Goal: Information Seeking & Learning: Understand process/instructions

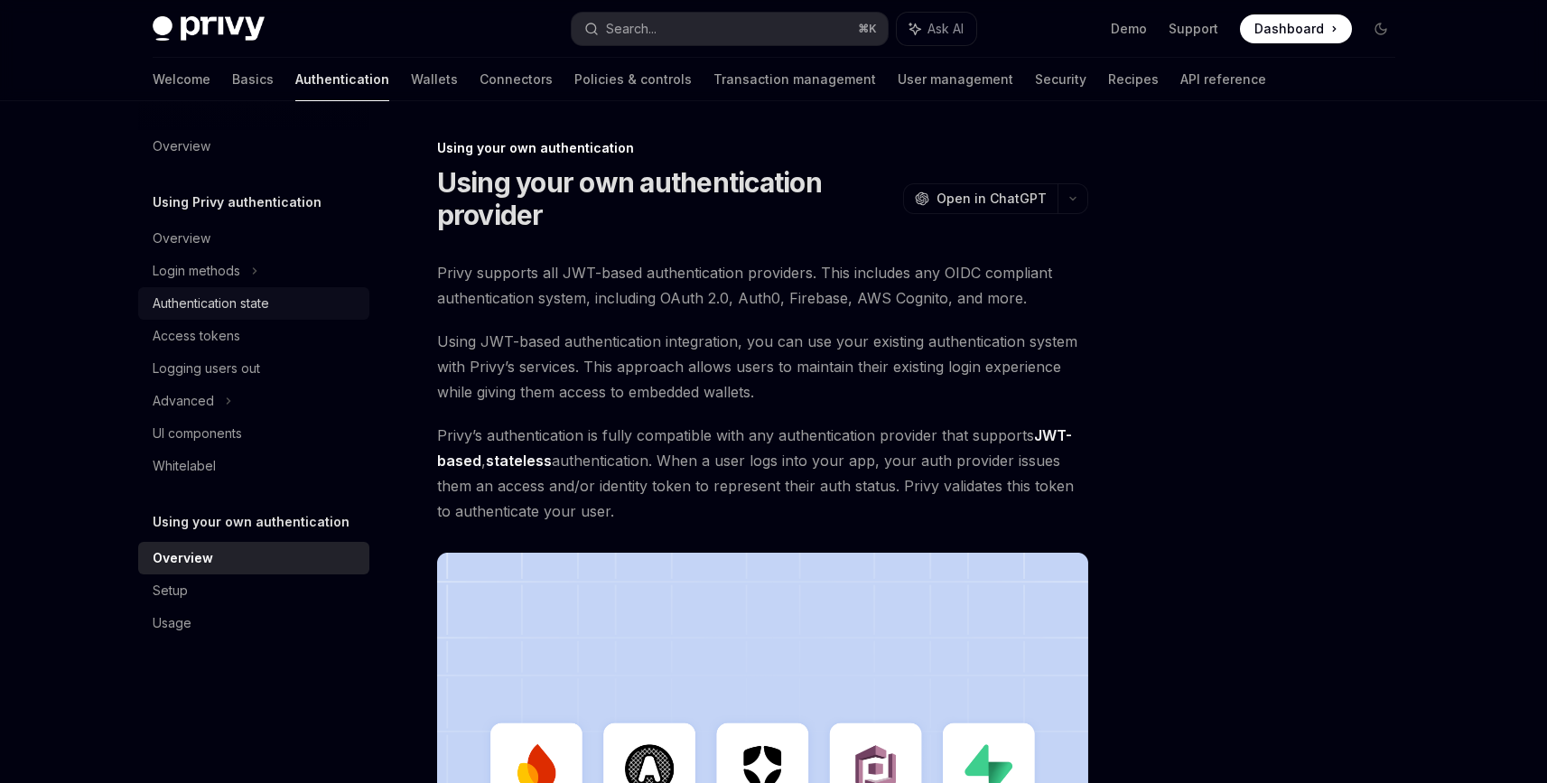
click at [227, 301] on div "Authentication state" at bounding box center [211, 304] width 116 height 22
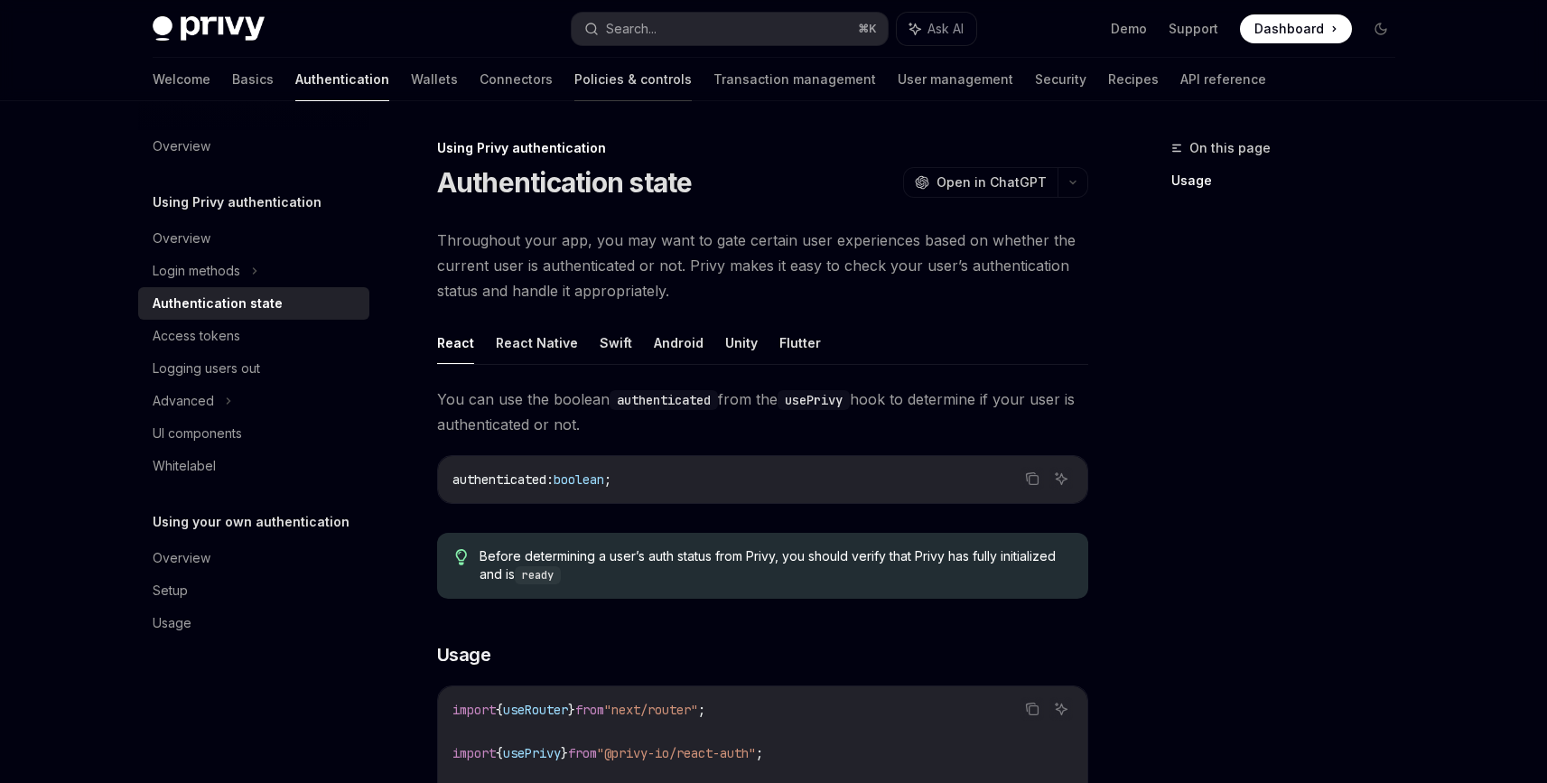
click at [574, 85] on link "Policies & controls" at bounding box center [632, 79] width 117 height 43
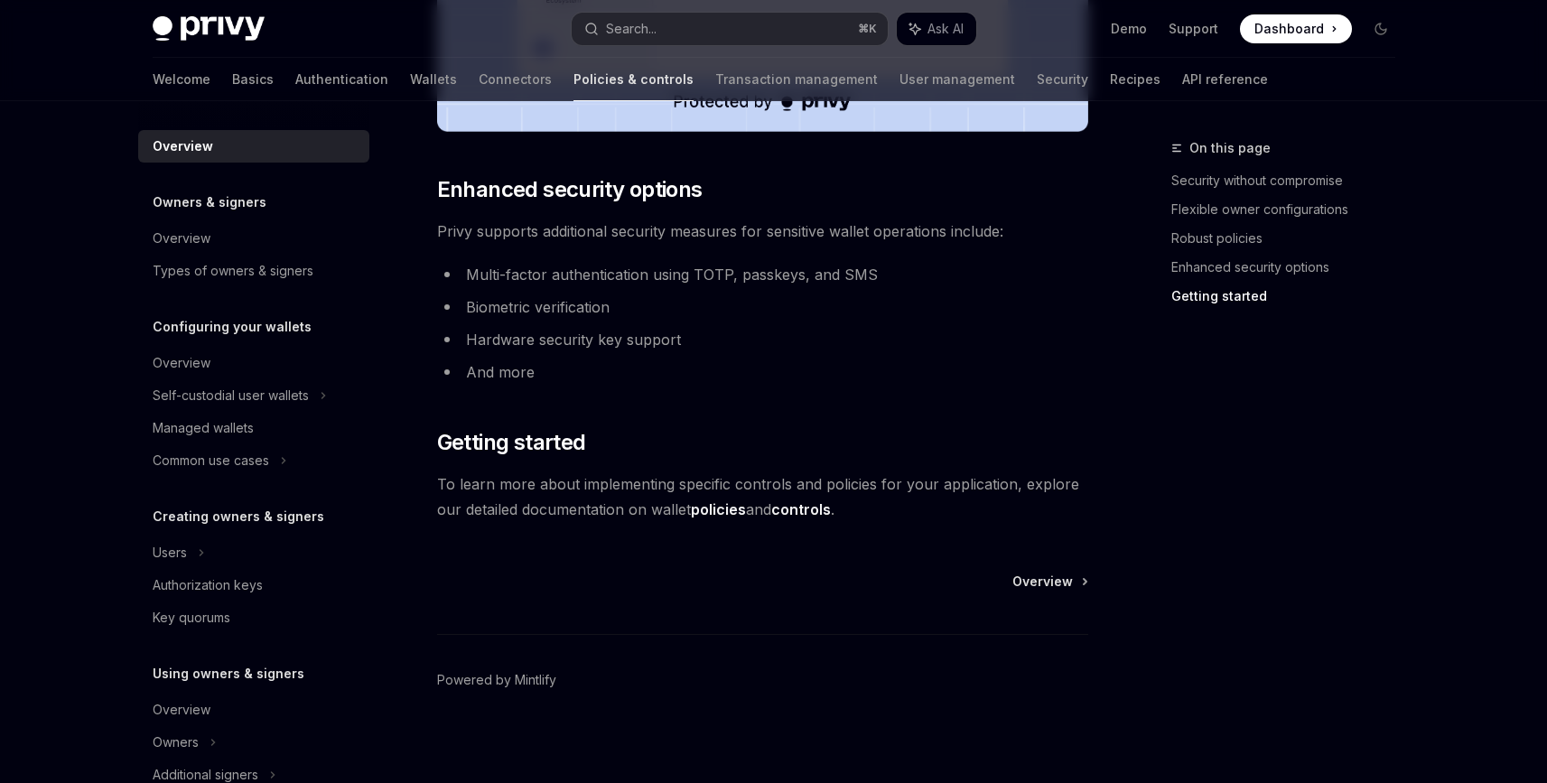
scroll to position [1509, 0]
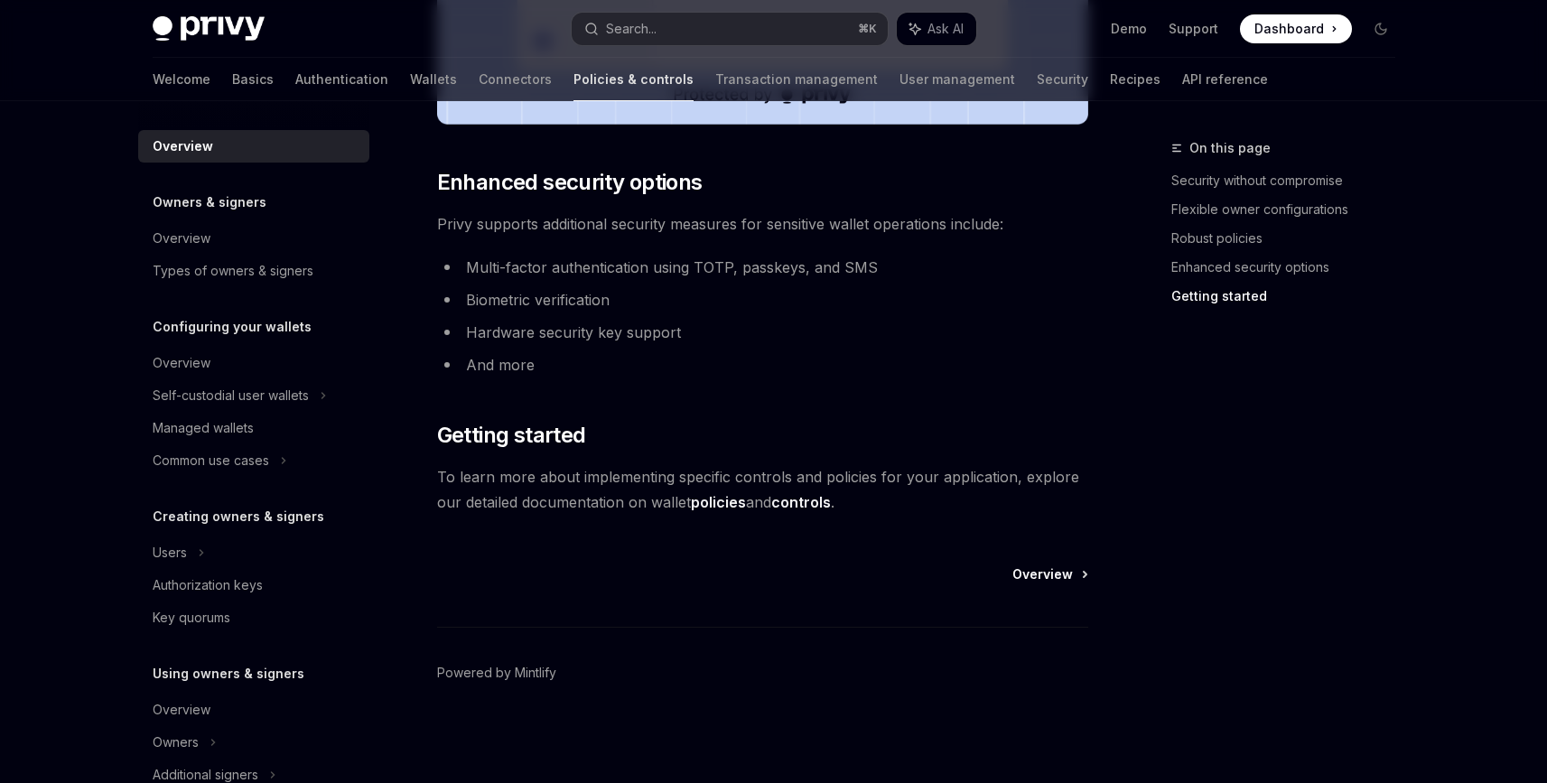
click at [1064, 581] on span "Overview" at bounding box center [1042, 574] width 60 height 18
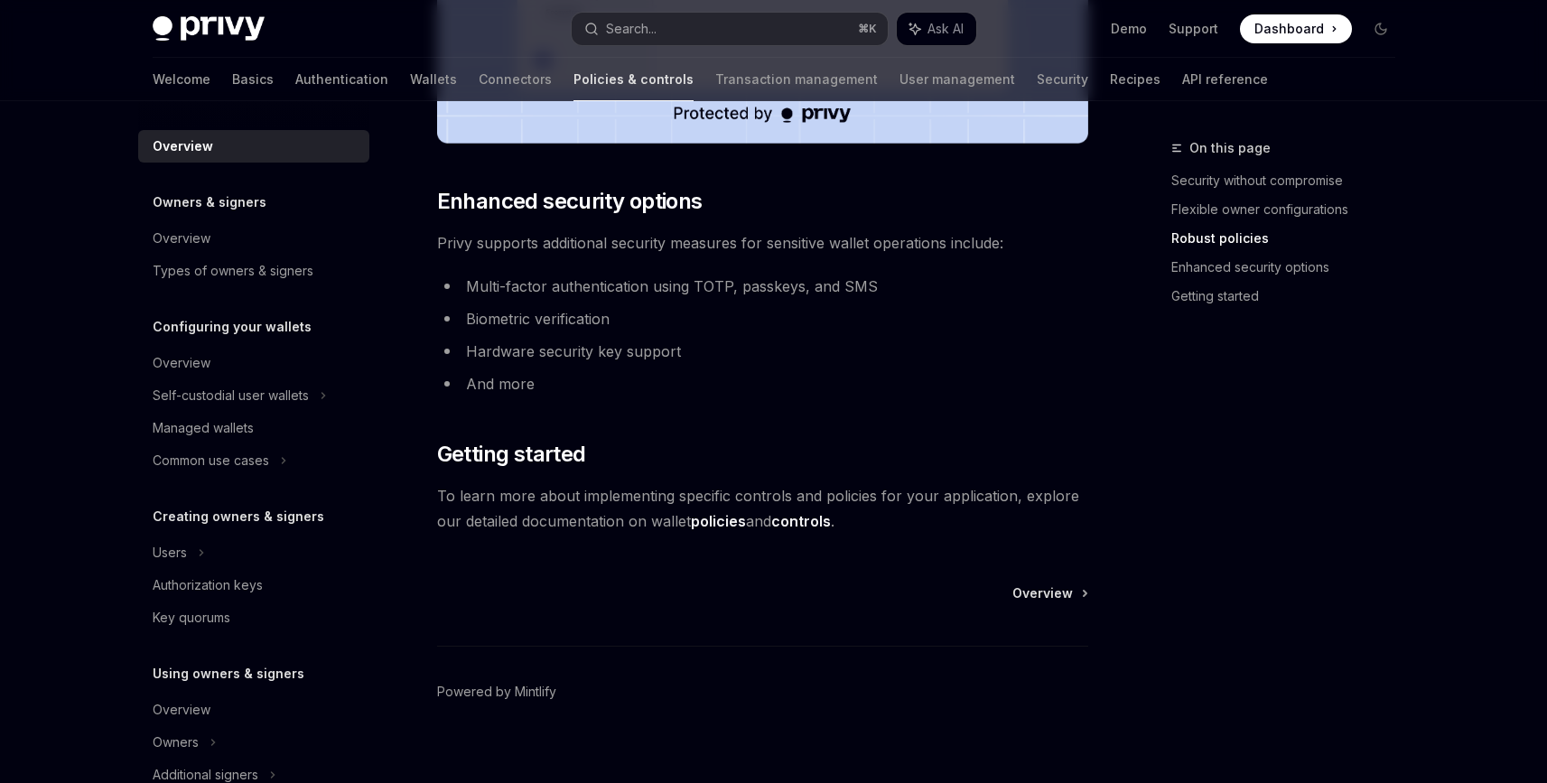
scroll to position [1509, 0]
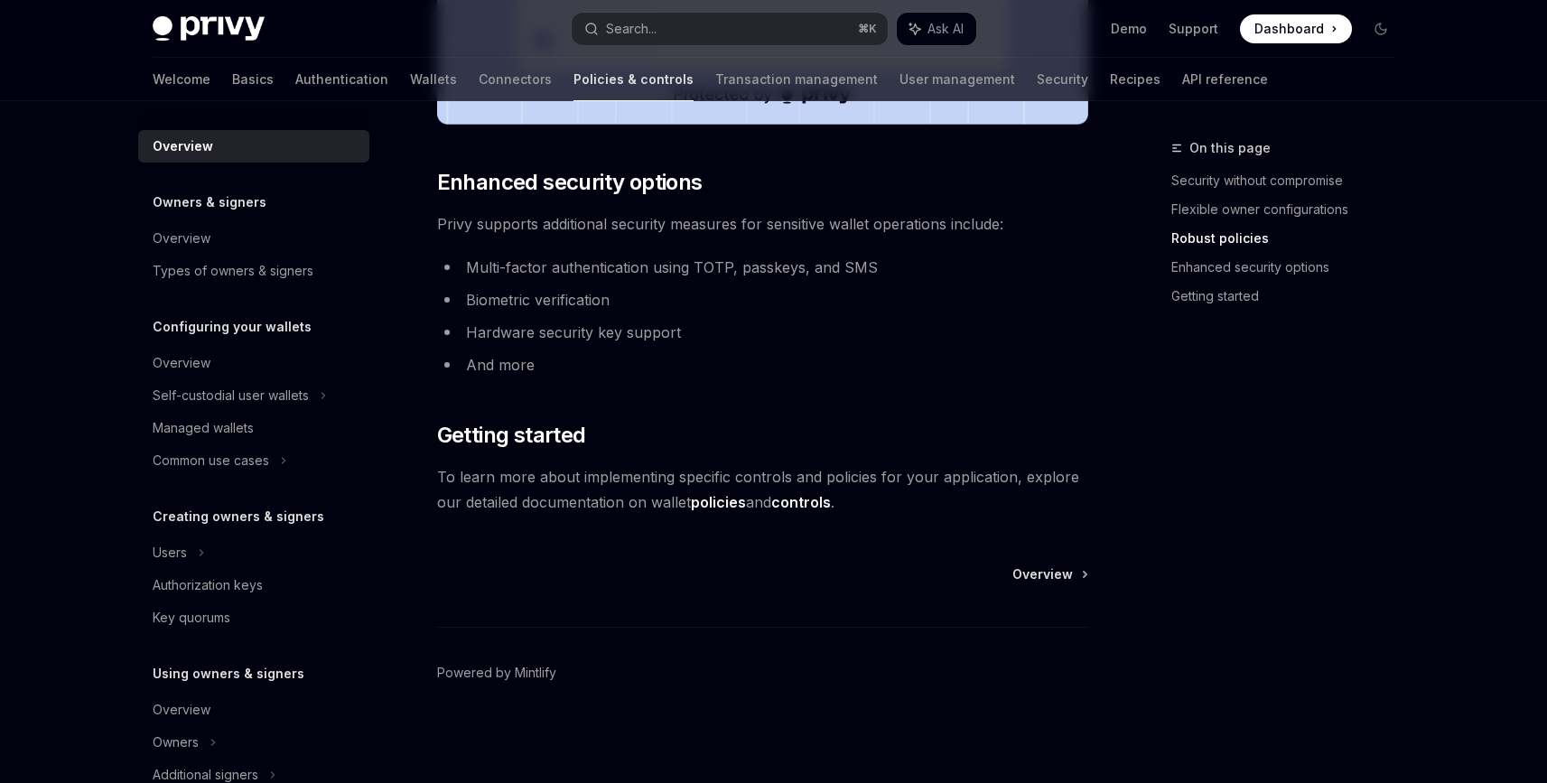
click at [731, 500] on link "policies" at bounding box center [718, 502] width 55 height 19
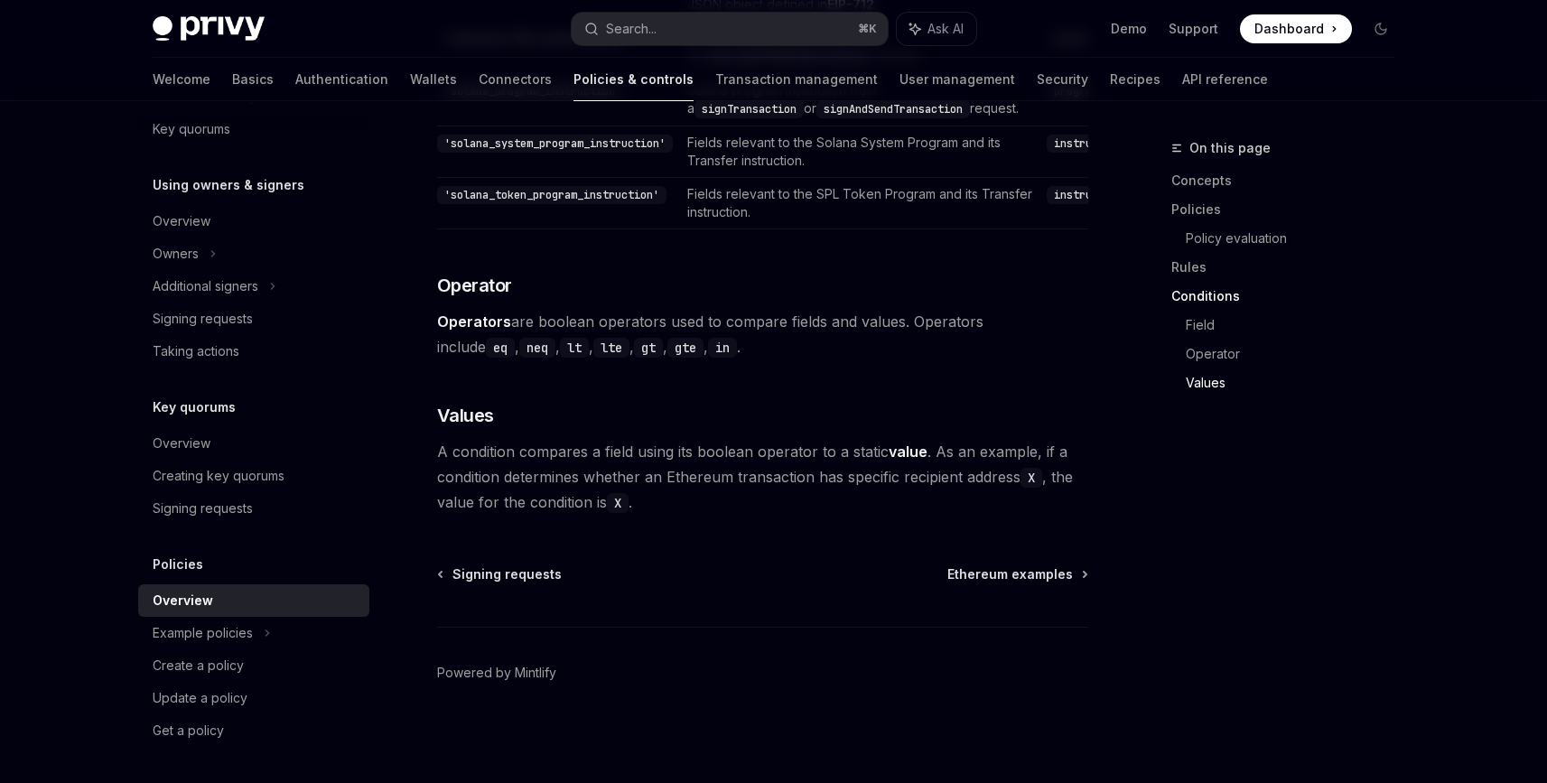
scroll to position [5385, 0]
click at [511, 576] on span "Signing requests" at bounding box center [506, 574] width 109 height 18
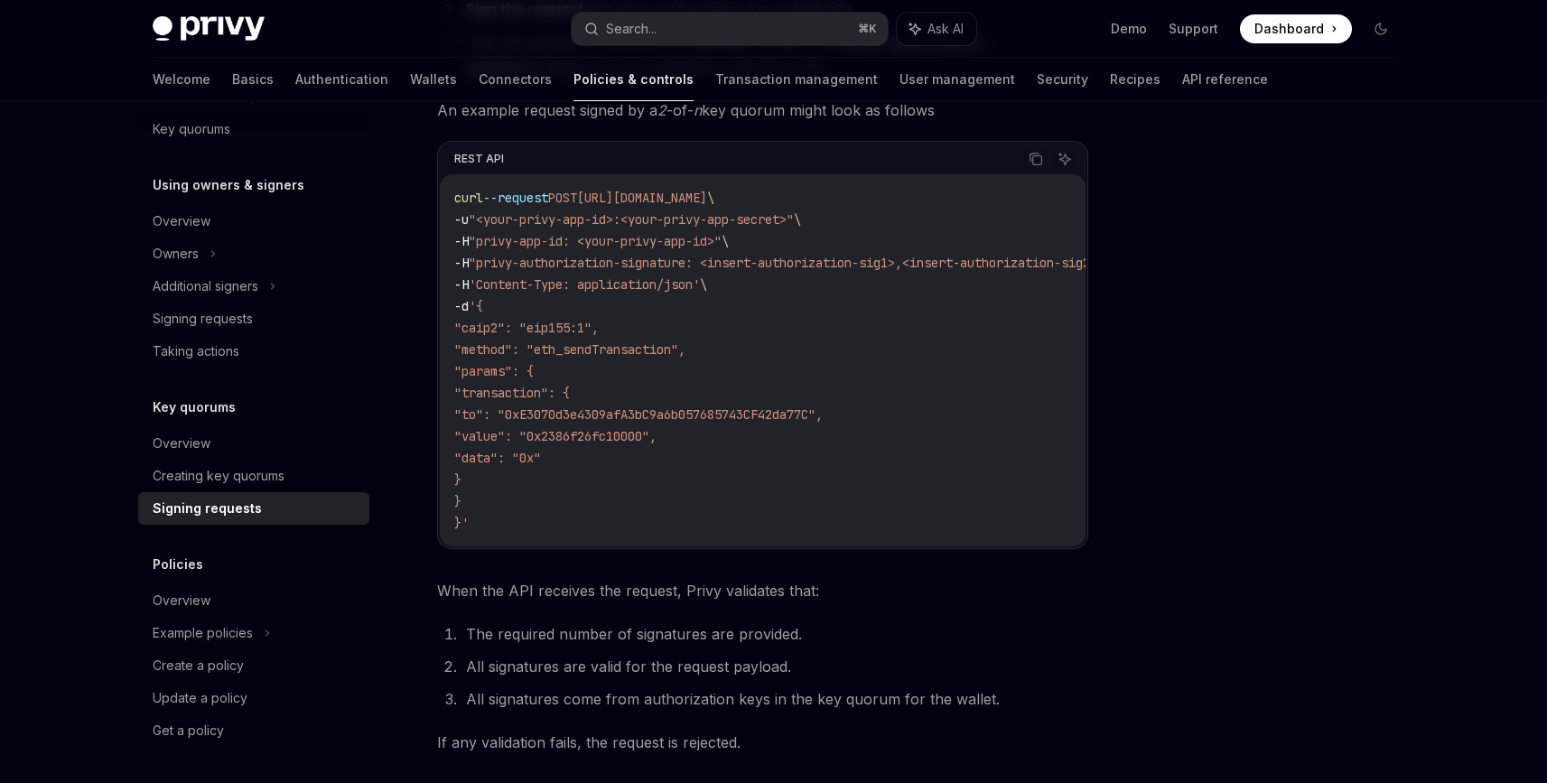
scroll to position [483, 0]
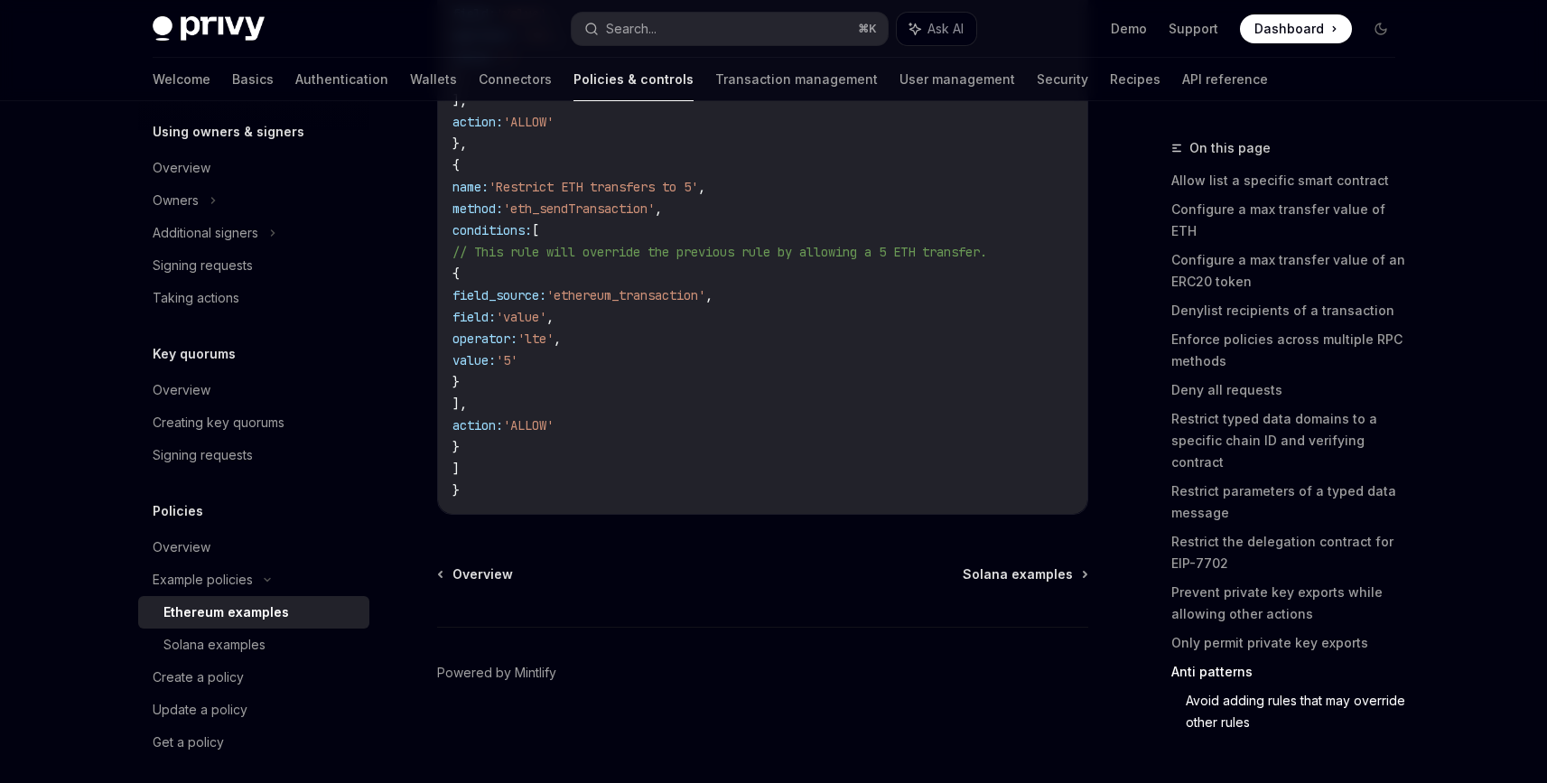
scroll to position [553, 0]
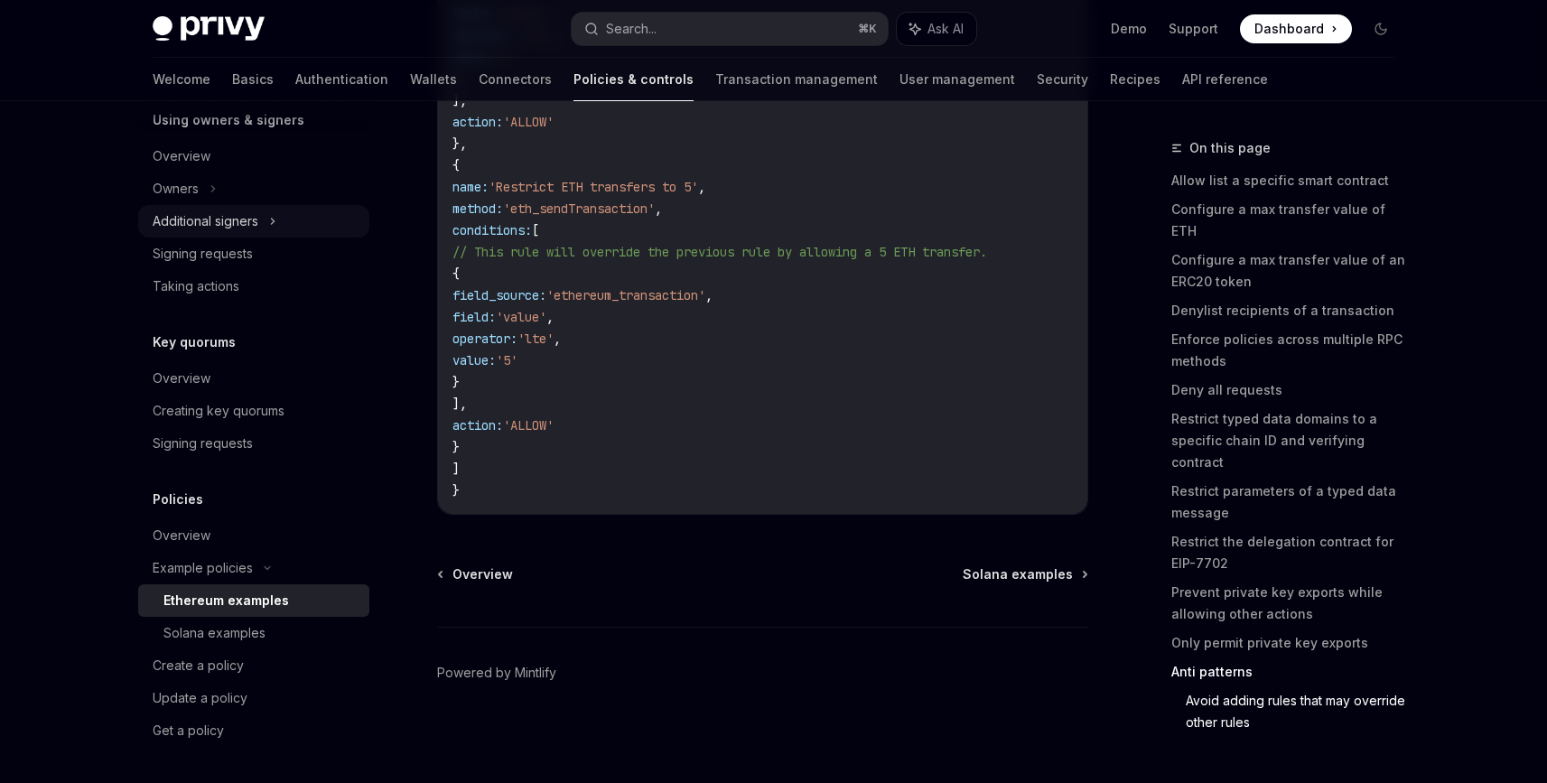
click at [243, 218] on div "Additional signers" at bounding box center [206, 221] width 106 height 22
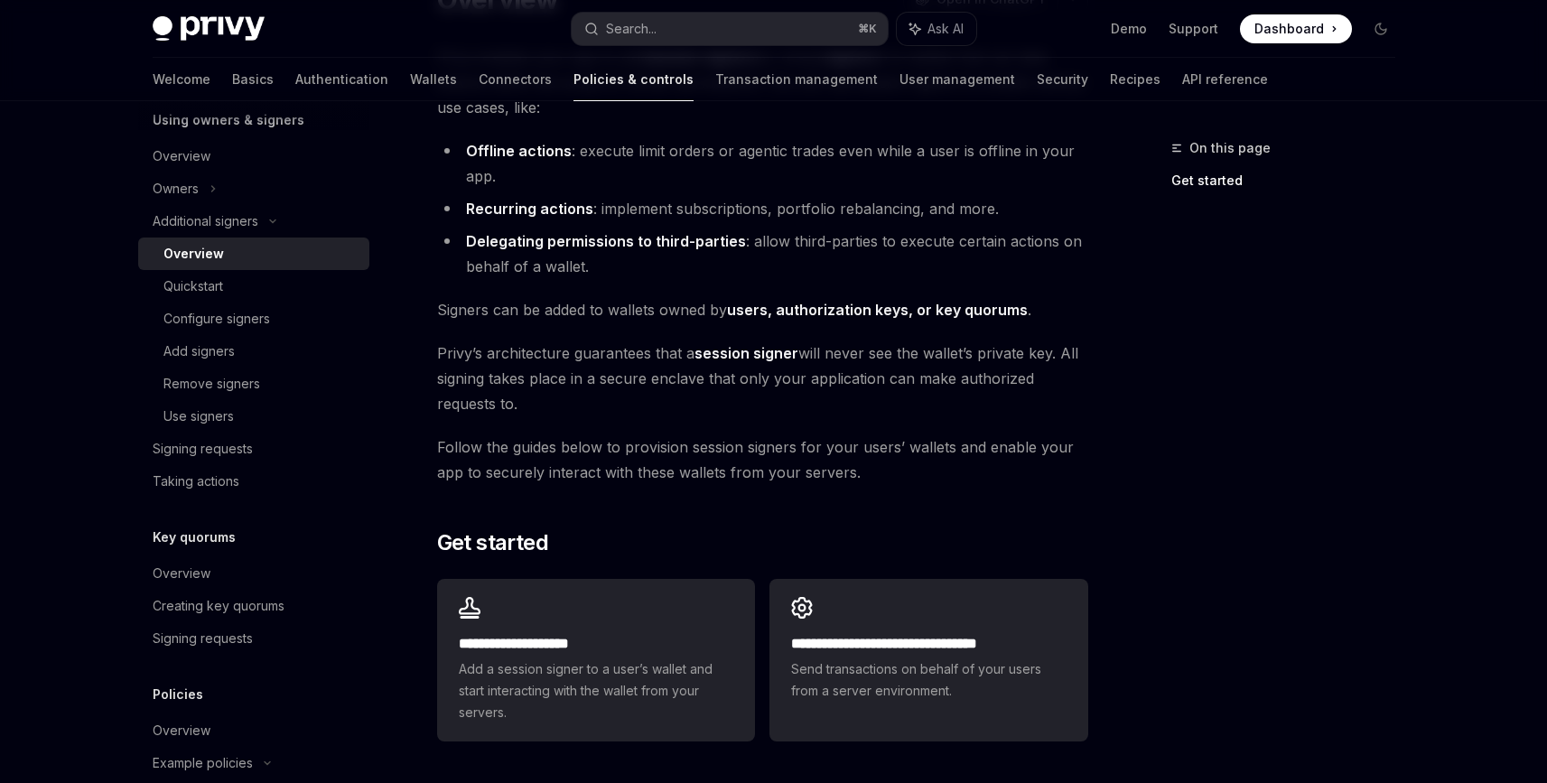
scroll to position [200, 0]
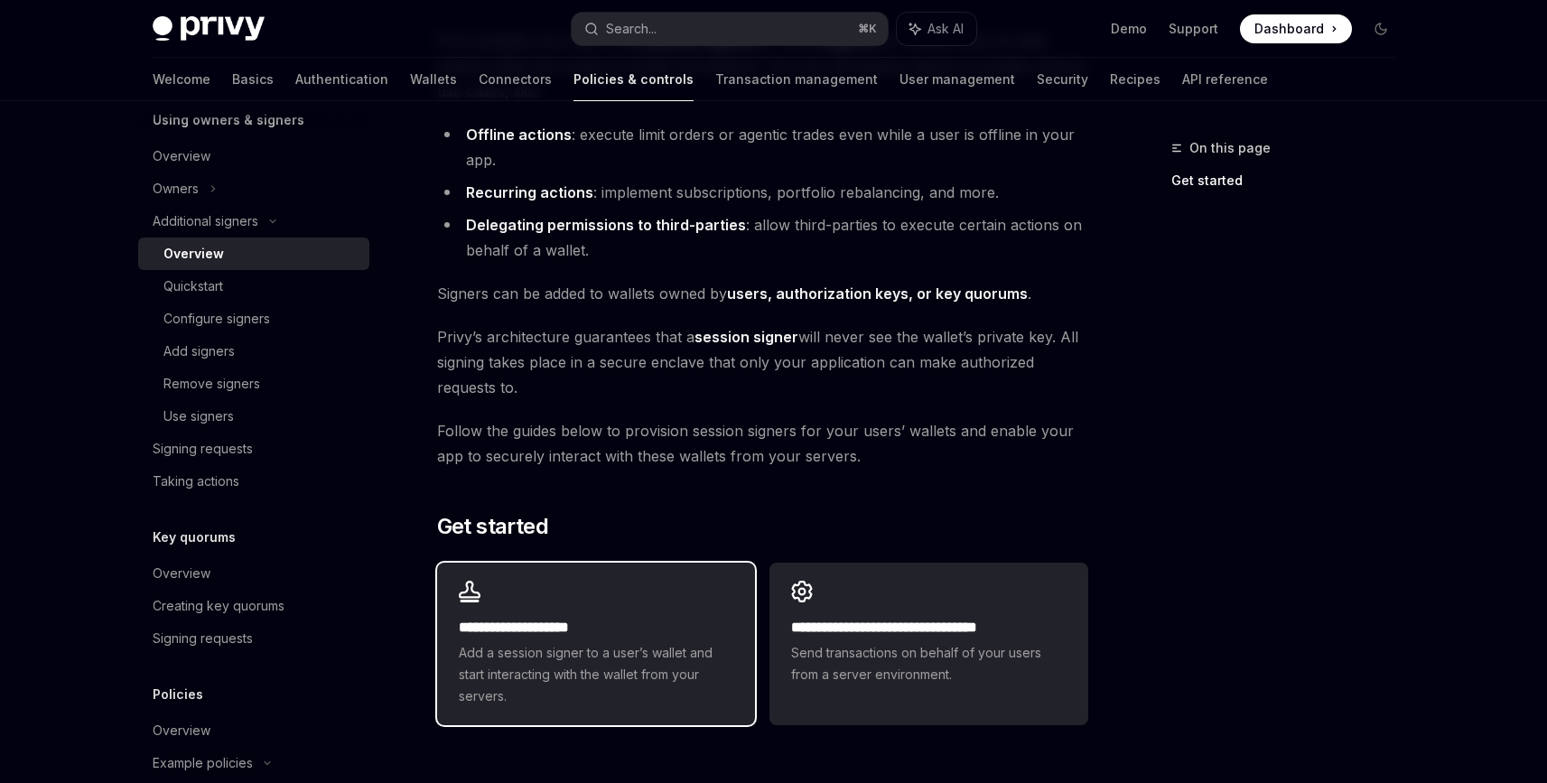
click at [603, 644] on span "Add a session signer to a user’s wallet and start interacting with the wallet f…" at bounding box center [596, 674] width 274 height 65
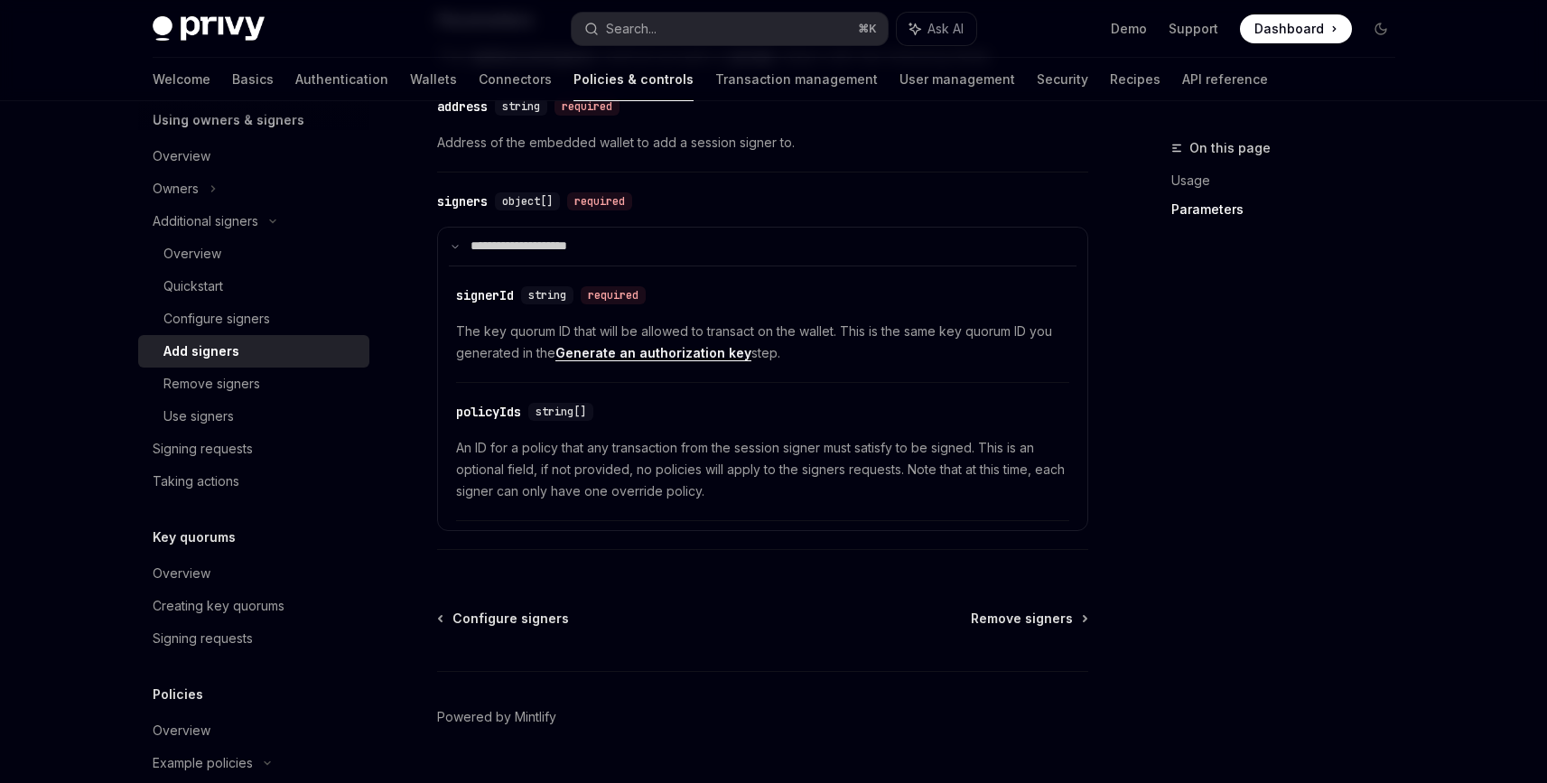
scroll to position [837, 0]
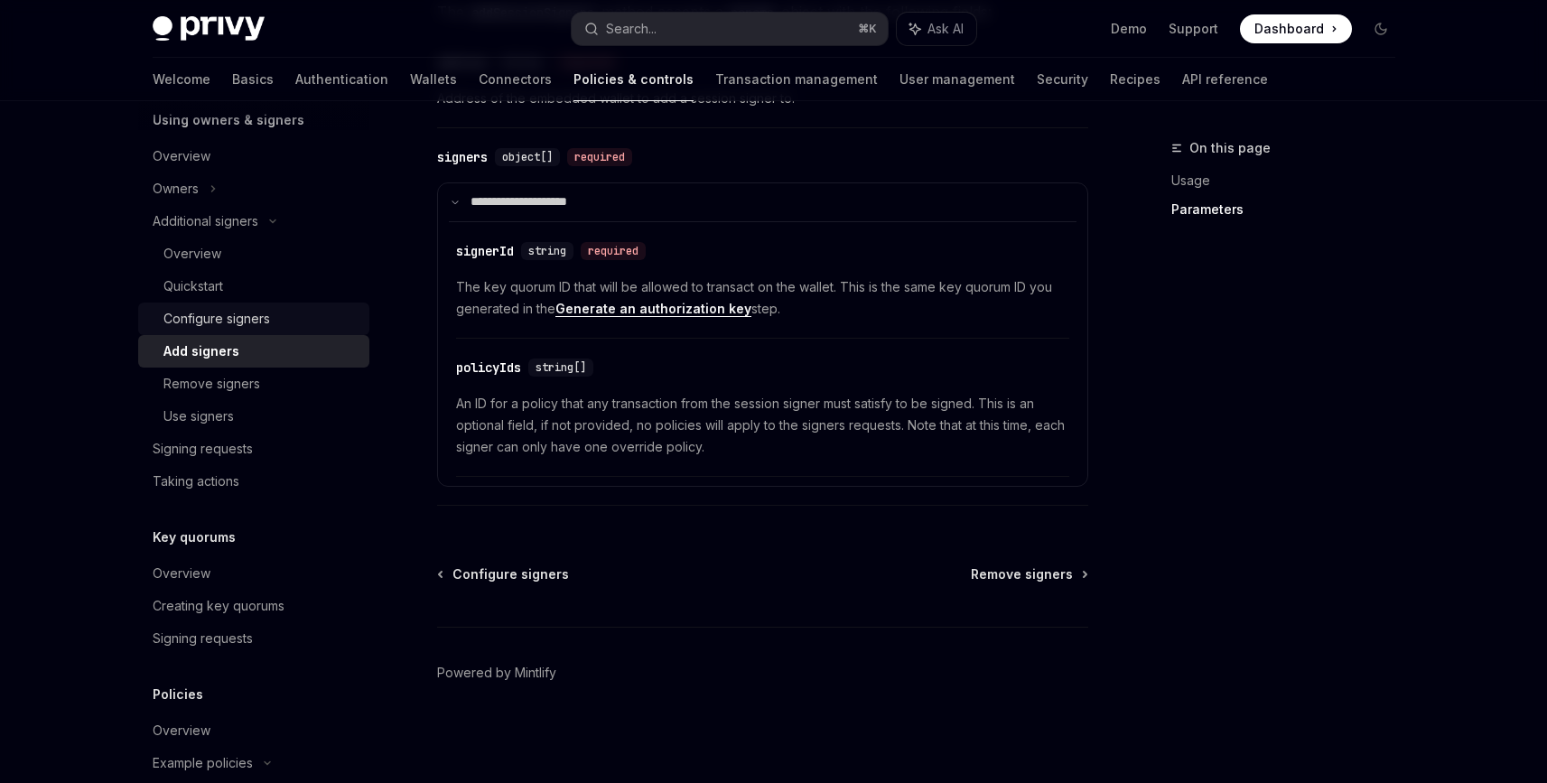
click at [224, 311] on div "Configure signers" at bounding box center [216, 319] width 107 height 22
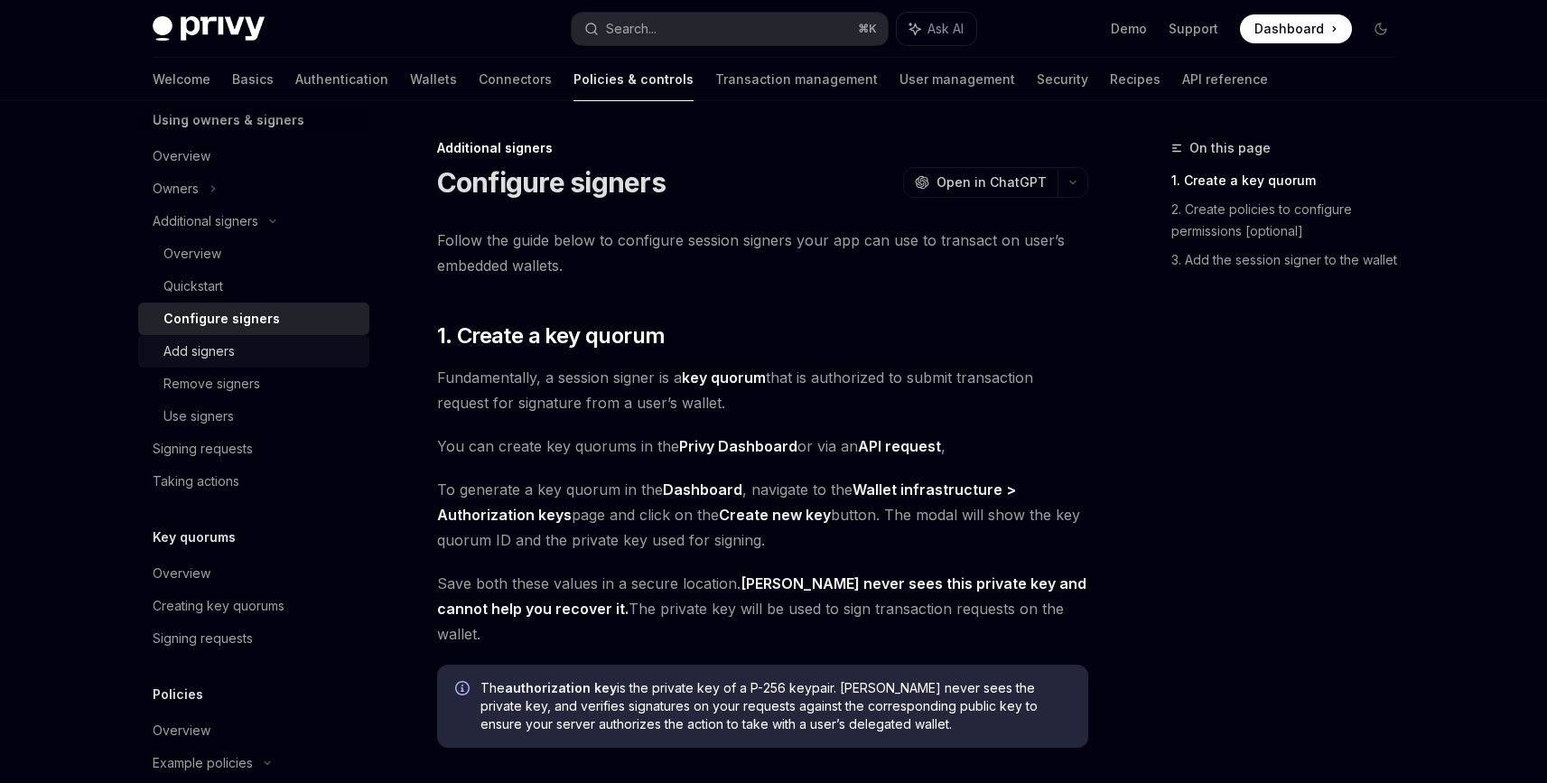
click at [237, 348] on div "Add signers" at bounding box center [260, 351] width 195 height 22
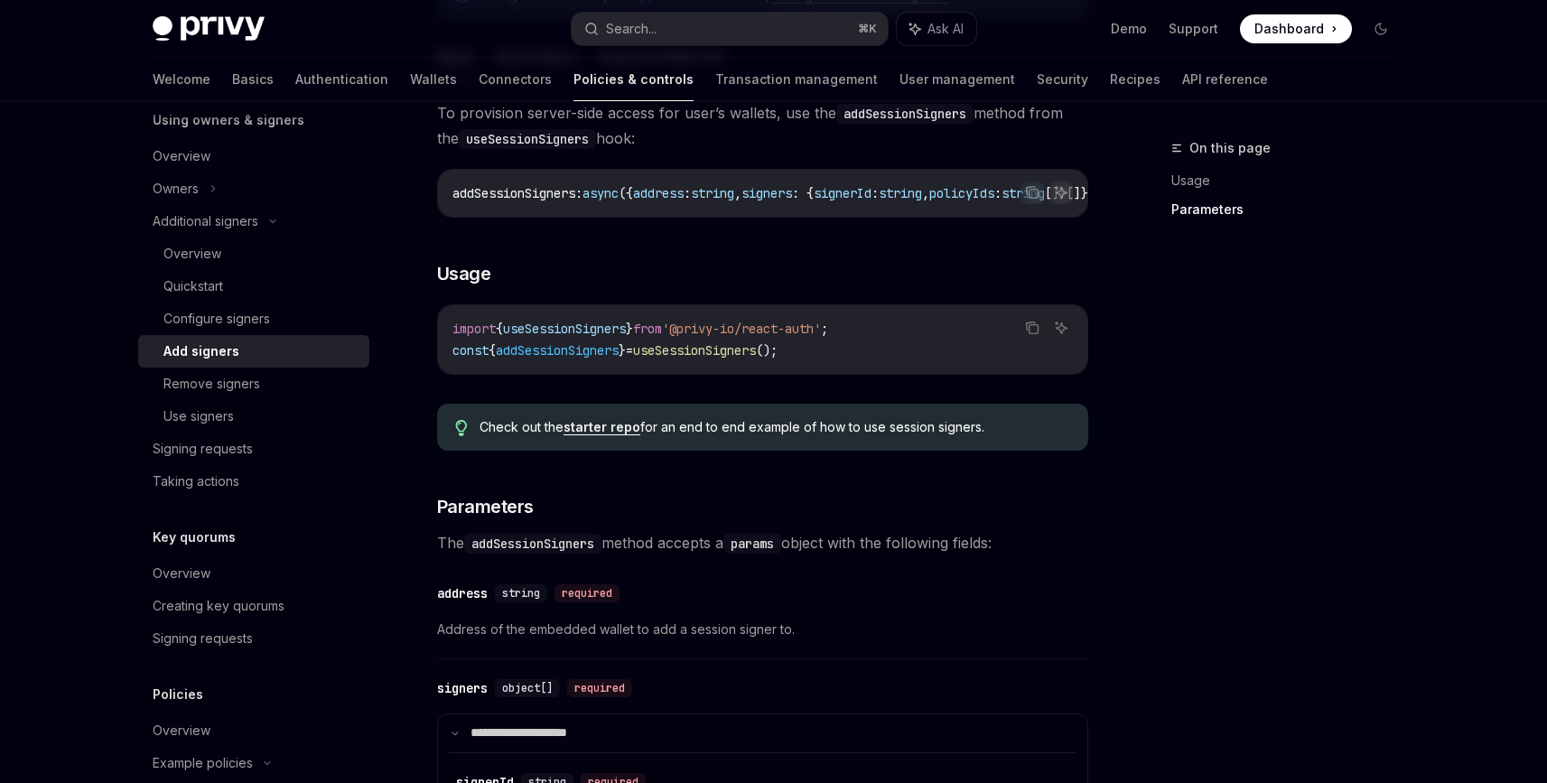
scroll to position [837, 0]
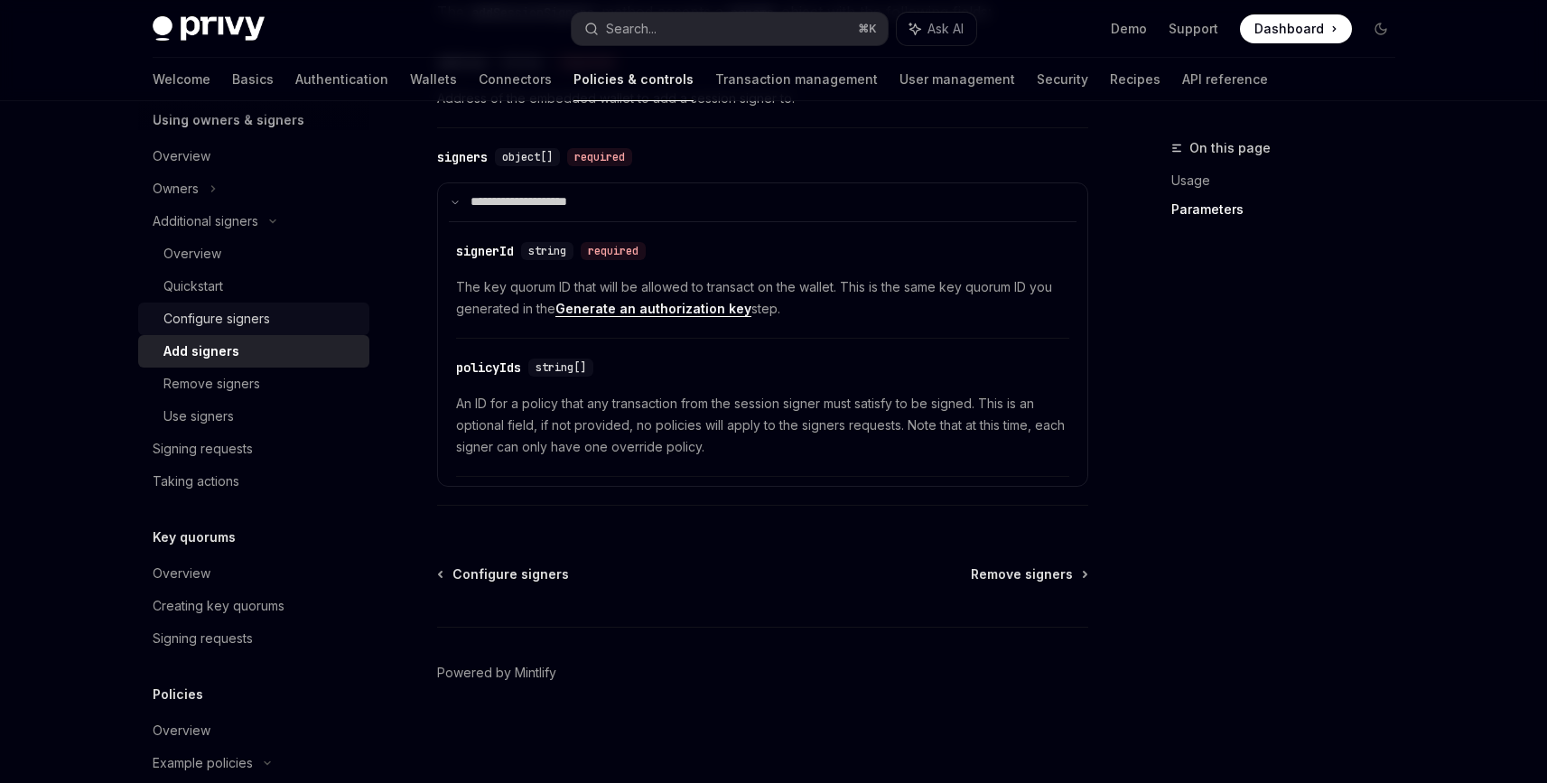
click at [246, 324] on div "Configure signers" at bounding box center [216, 319] width 107 height 22
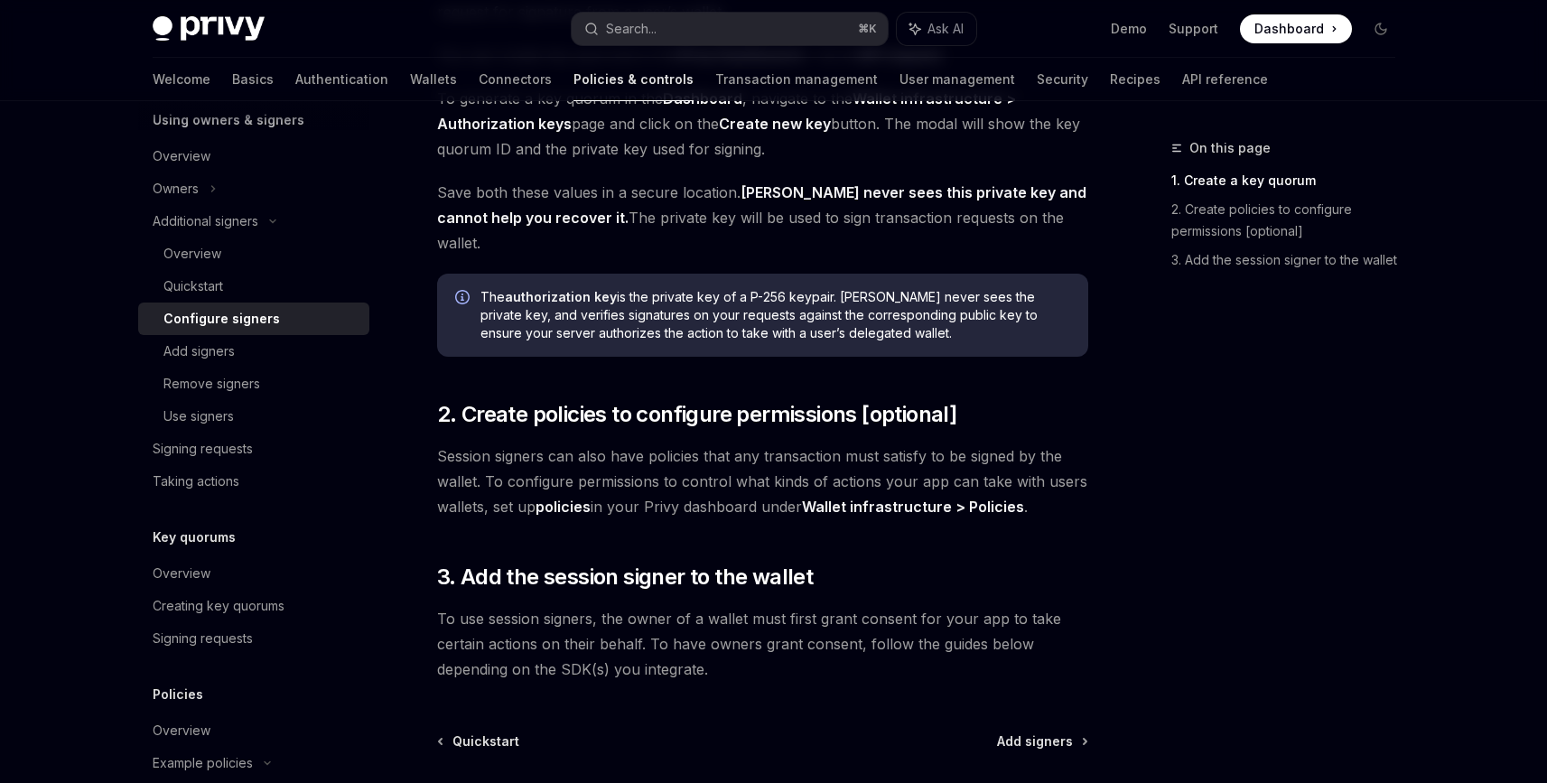
scroll to position [456, 0]
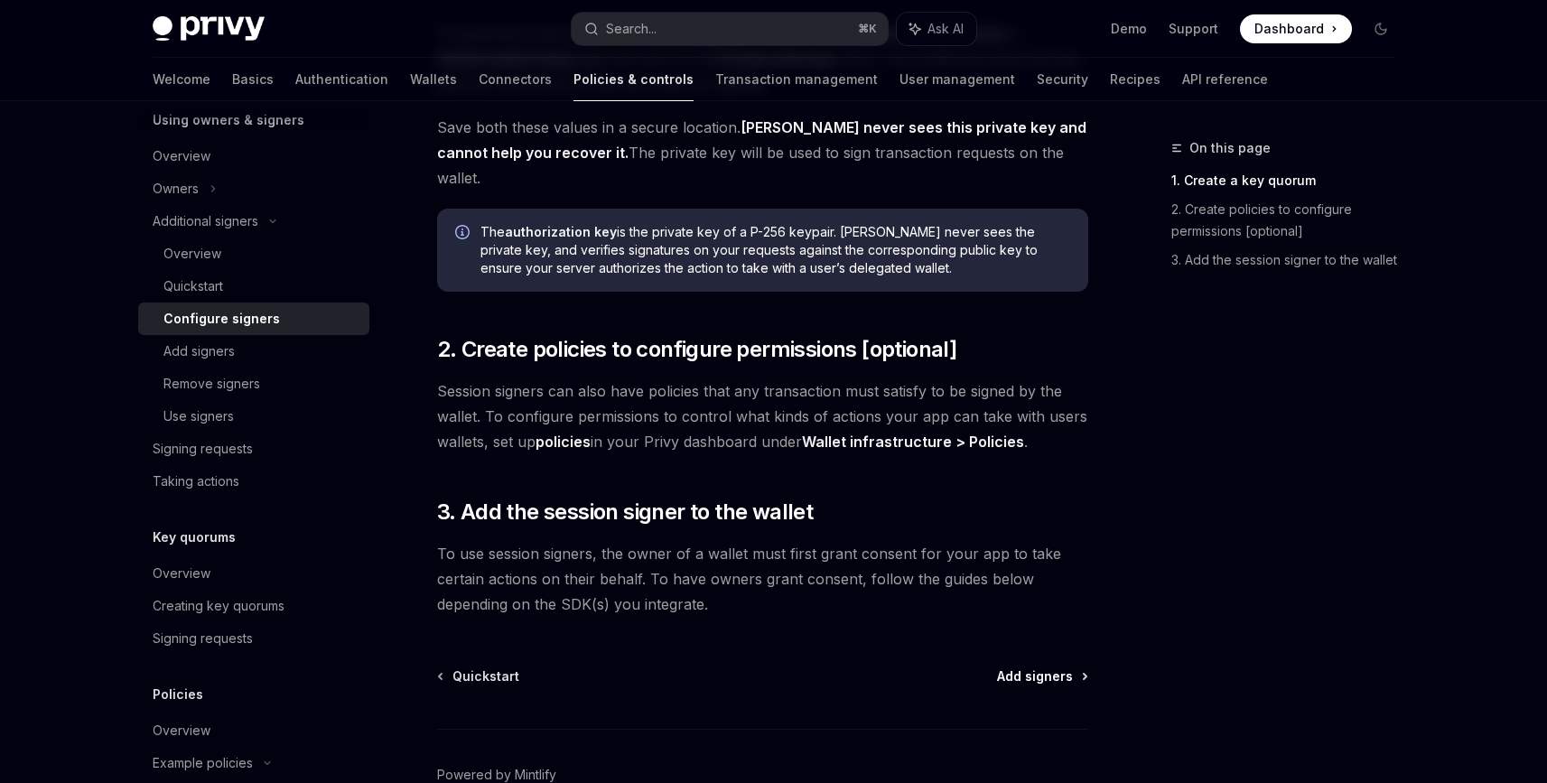
click at [1037, 667] on span "Add signers" at bounding box center [1035, 676] width 76 height 18
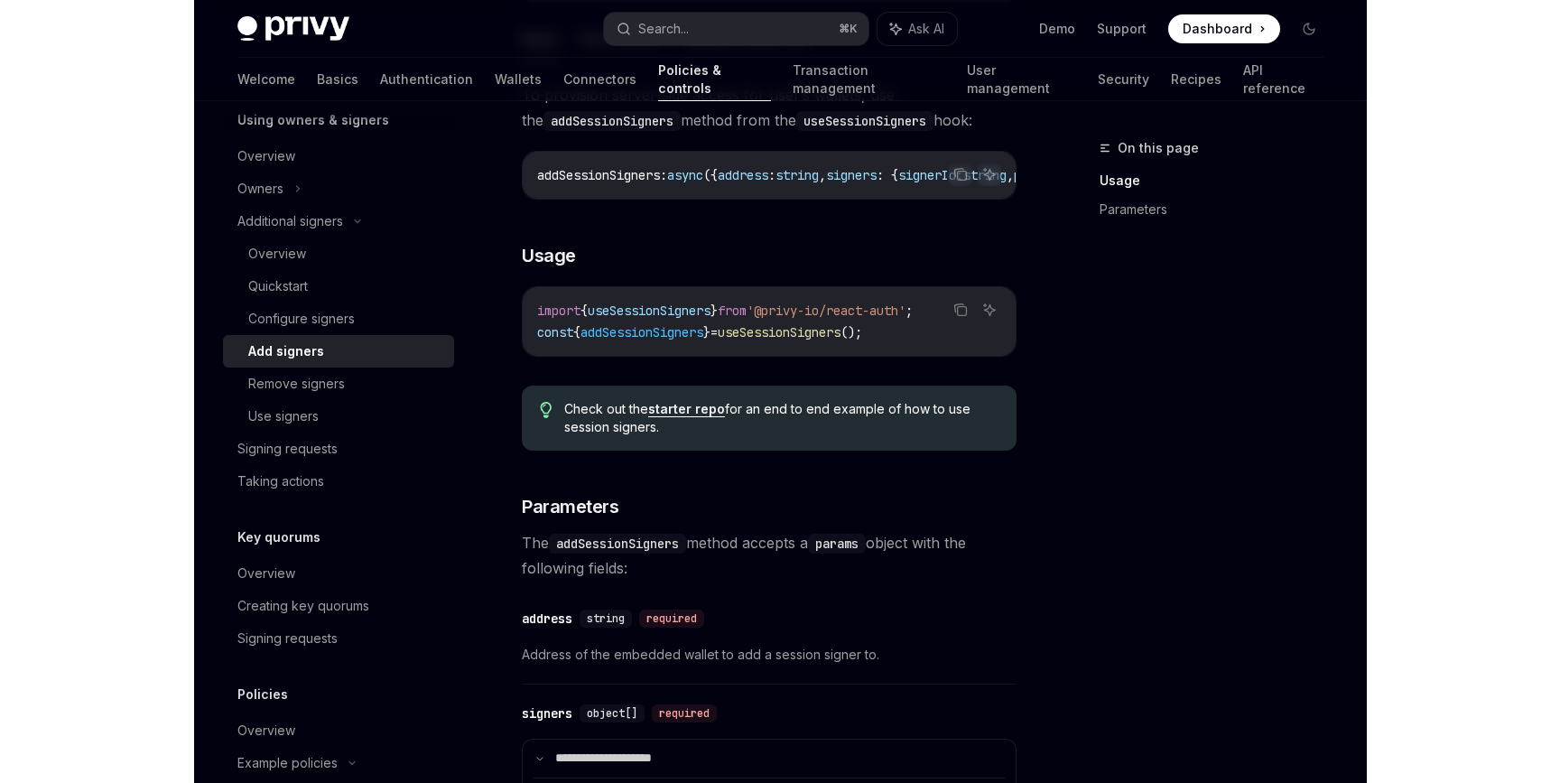
scroll to position [553, 0]
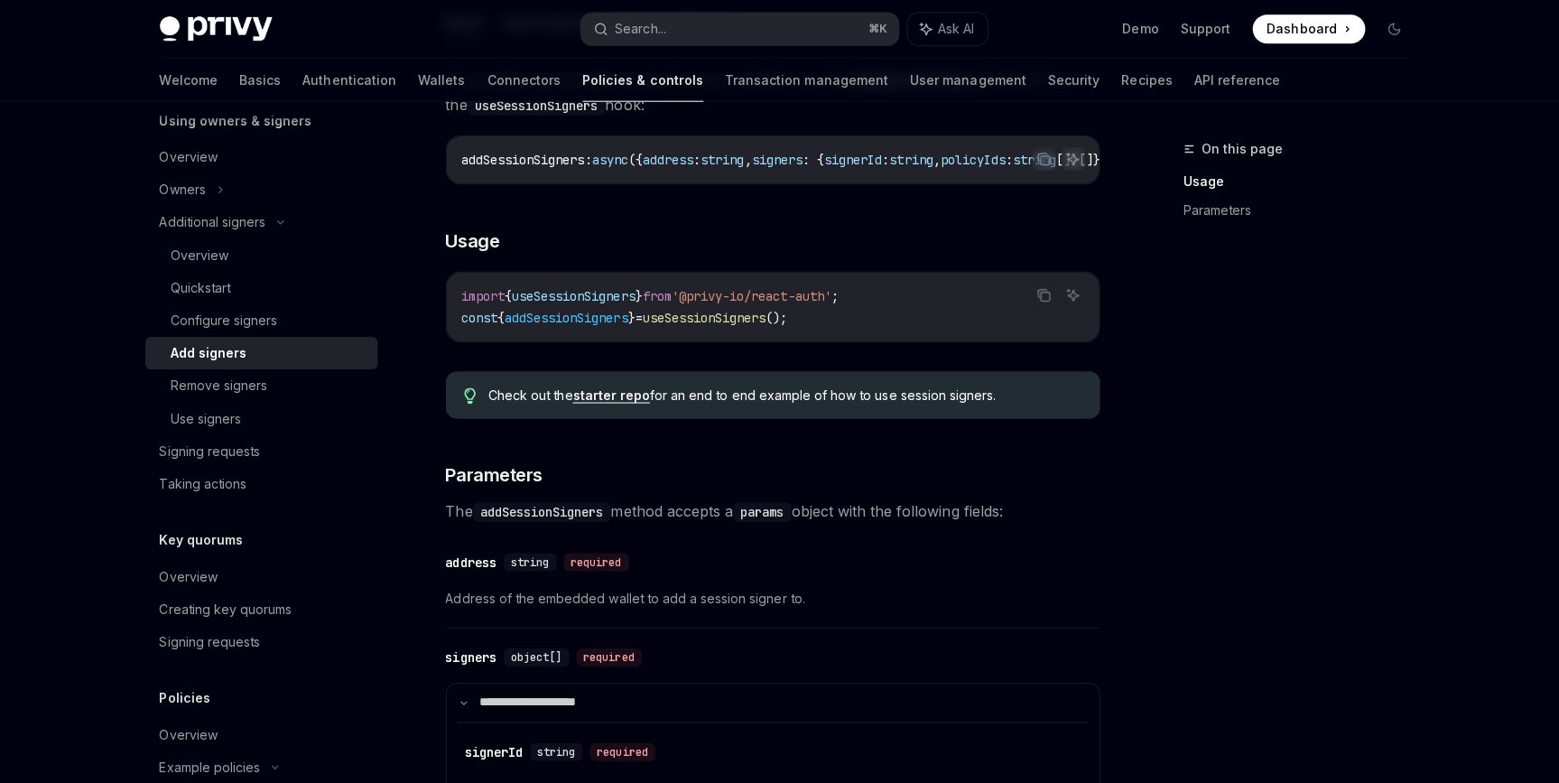
type textarea "*"
